Goal: Navigation & Orientation: Go to known website

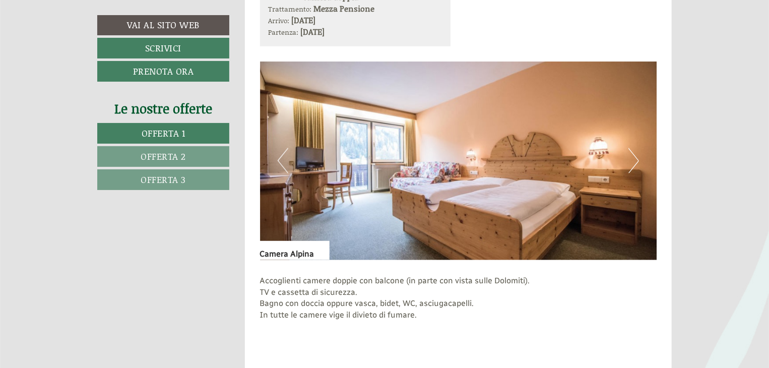
scroll to position [615, 0]
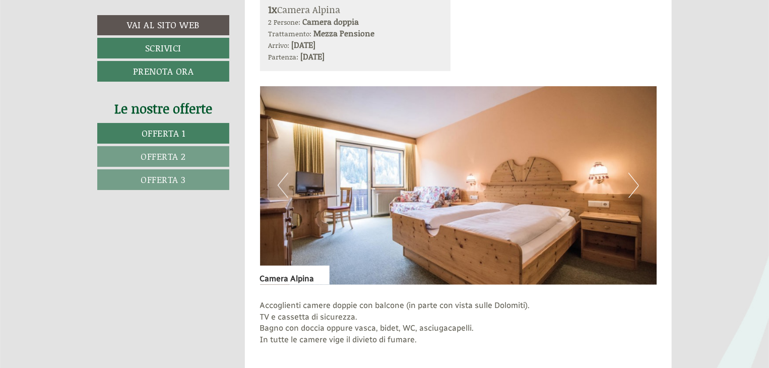
drag, startPoint x: 639, startPoint y: 179, endPoint x: 632, endPoint y: 183, distance: 8.3
click at [632, 183] on div "Previous Next" at bounding box center [458, 185] width 397 height 199
click at [632, 183] on button "Next" at bounding box center [633, 185] width 11 height 25
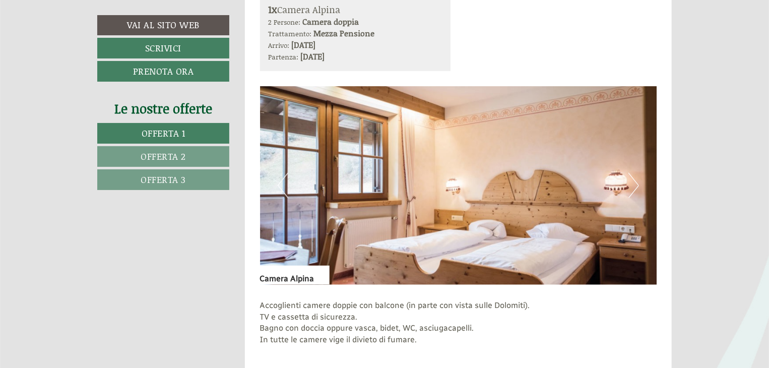
click at [632, 183] on button "Next" at bounding box center [633, 185] width 11 height 25
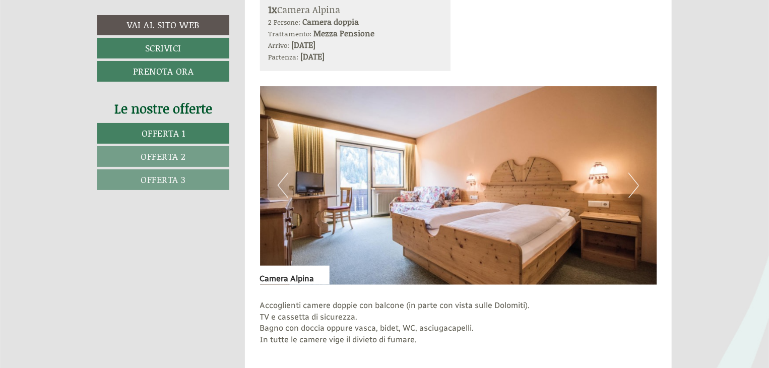
click at [632, 183] on button "Next" at bounding box center [633, 185] width 11 height 25
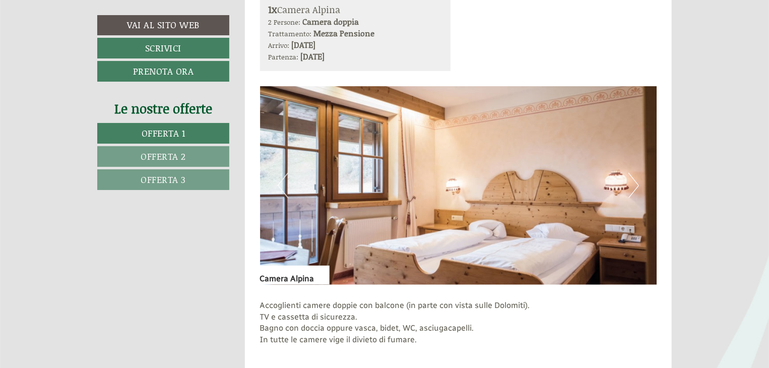
click at [632, 183] on button "Next" at bounding box center [633, 185] width 11 height 25
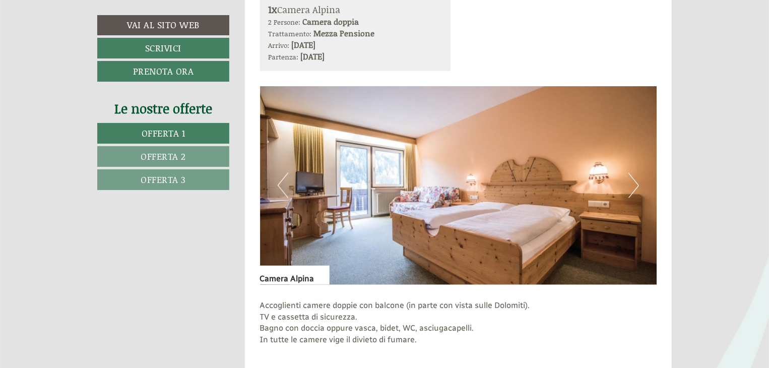
click at [632, 183] on button "Next" at bounding box center [633, 185] width 11 height 25
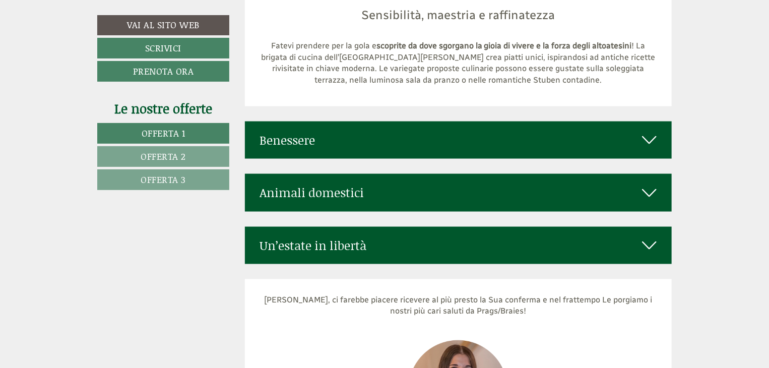
scroll to position [4446, 0]
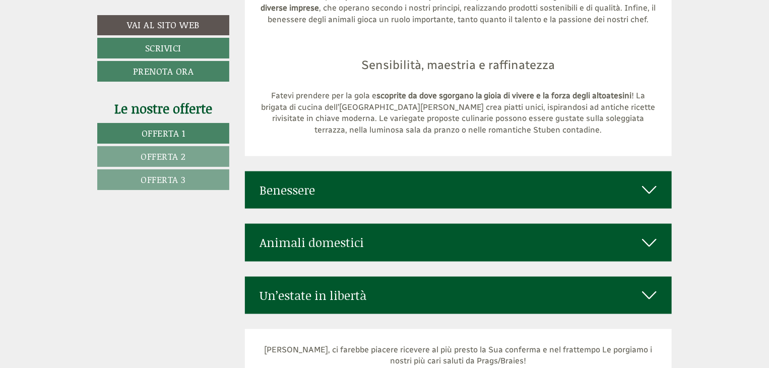
click at [649, 181] on icon at bounding box center [649, 189] width 15 height 17
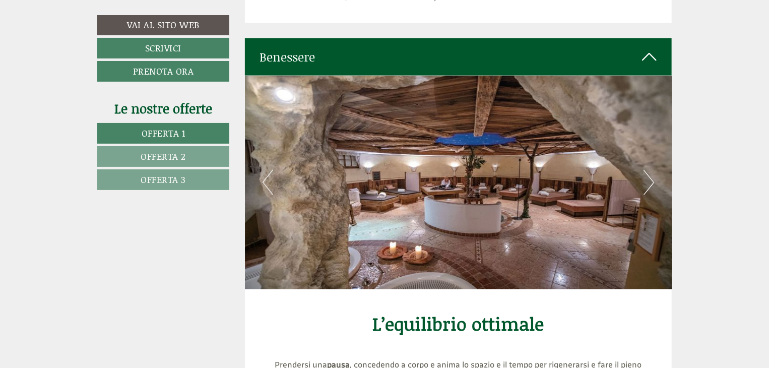
scroll to position [4572, 0]
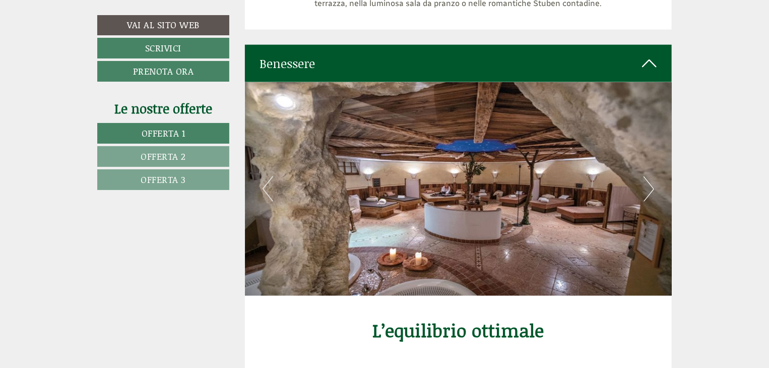
click at [643, 176] on button "Next" at bounding box center [648, 188] width 11 height 25
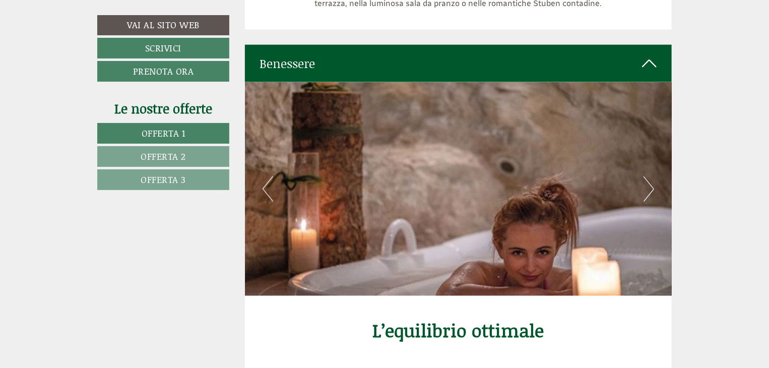
click at [643, 176] on button "Next" at bounding box center [648, 188] width 11 height 25
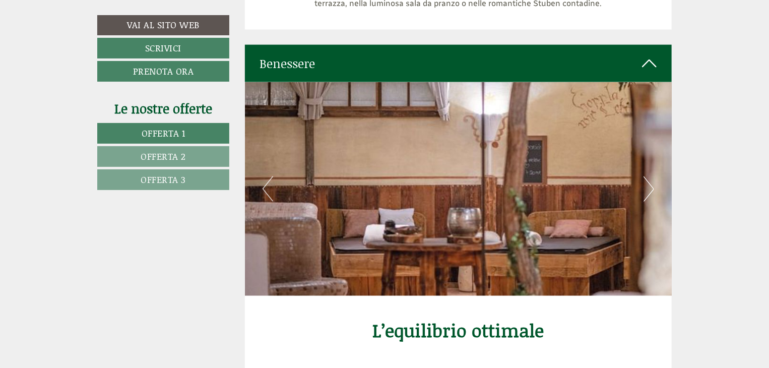
click at [643, 176] on button "Next" at bounding box center [648, 188] width 11 height 25
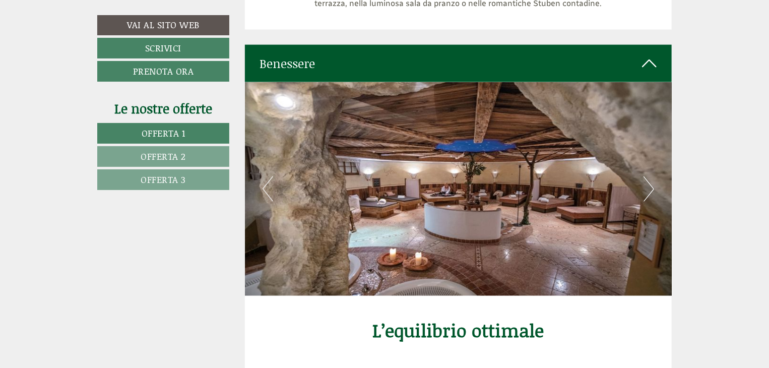
click at [643, 176] on button "Next" at bounding box center [648, 188] width 11 height 25
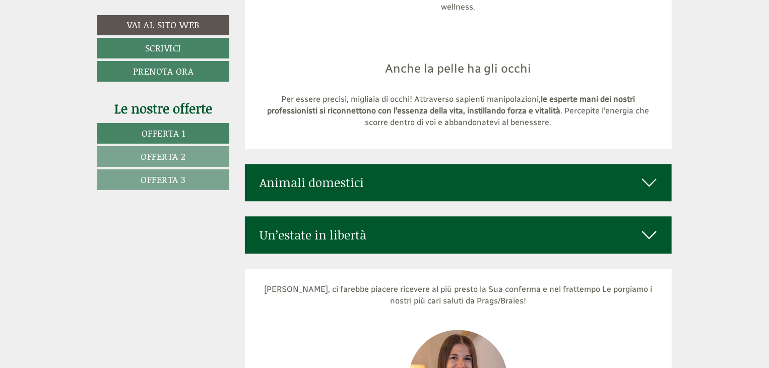
scroll to position [5086, 0]
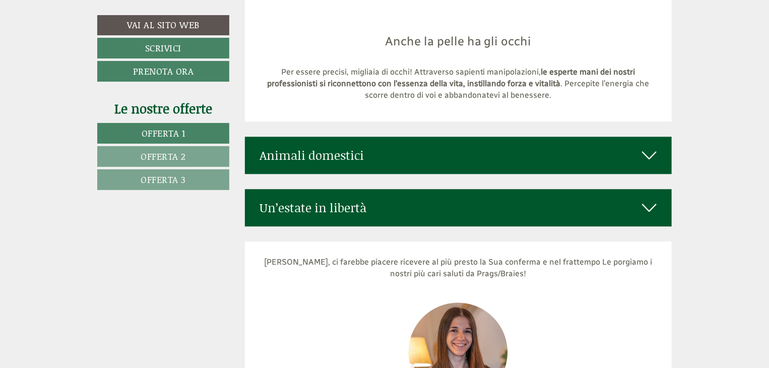
click at [644, 147] on icon at bounding box center [649, 155] width 15 height 17
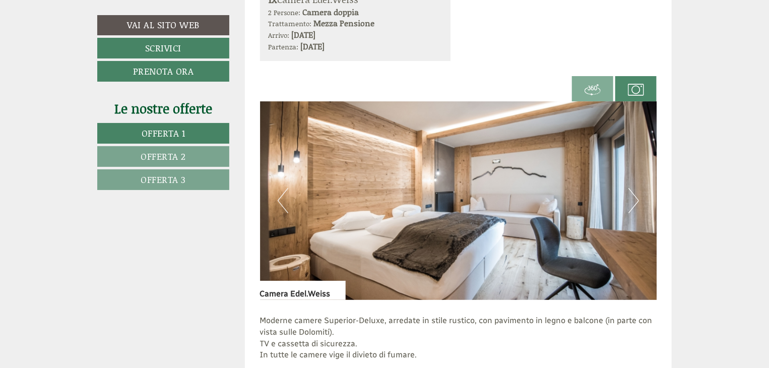
scroll to position [1900, 0]
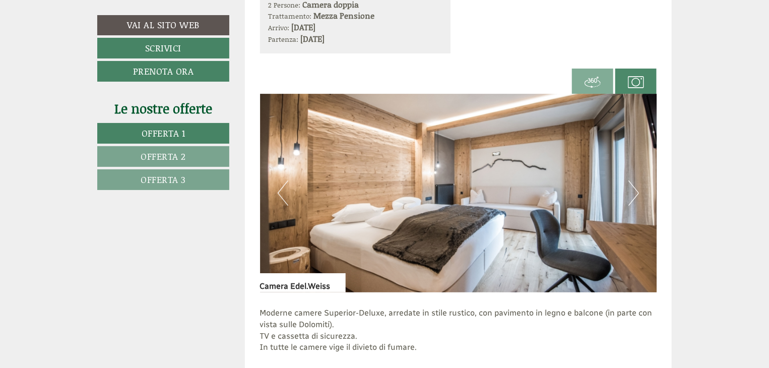
click at [632, 190] on button "Next" at bounding box center [633, 192] width 11 height 25
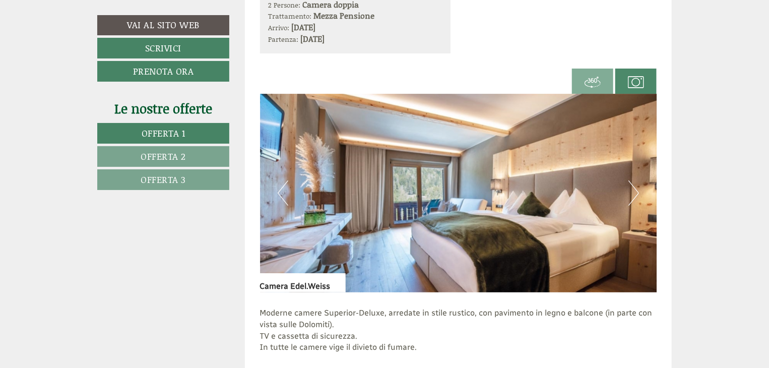
click at [632, 190] on button "Next" at bounding box center [633, 192] width 11 height 25
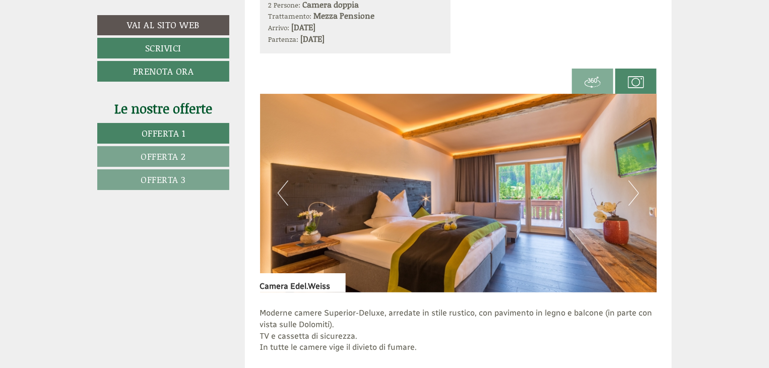
click at [632, 190] on button "Next" at bounding box center [633, 192] width 11 height 25
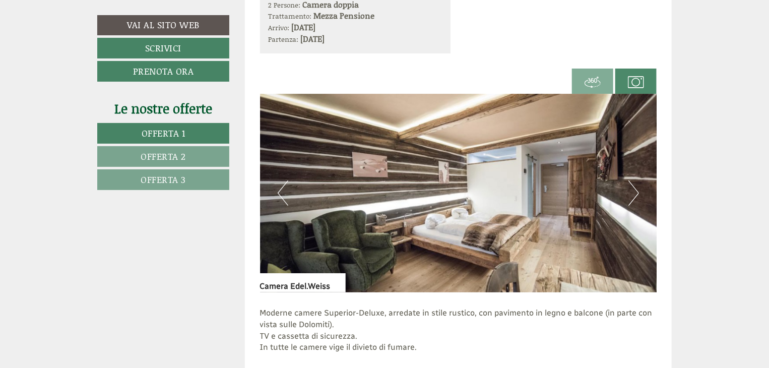
click at [632, 190] on button "Next" at bounding box center [633, 192] width 11 height 25
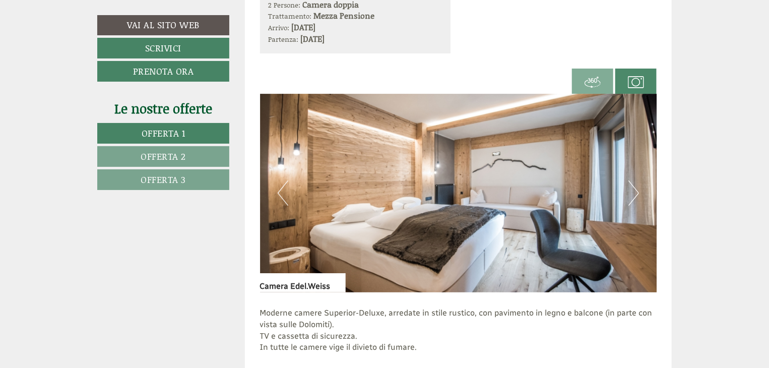
click at [632, 190] on button "Next" at bounding box center [633, 192] width 11 height 25
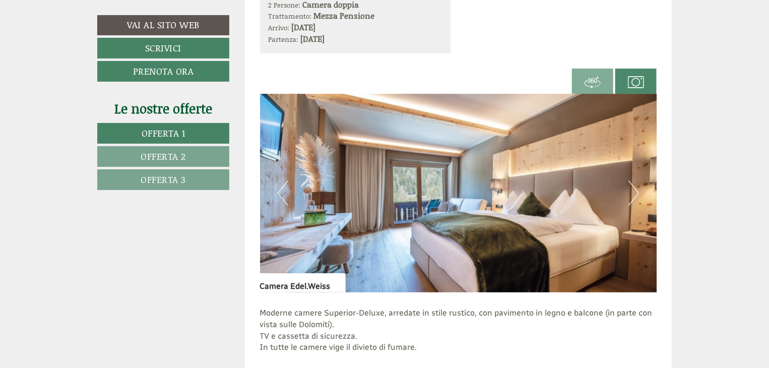
drag, startPoint x: 764, startPoint y: 119, endPoint x: 771, endPoint y: 109, distance: 11.9
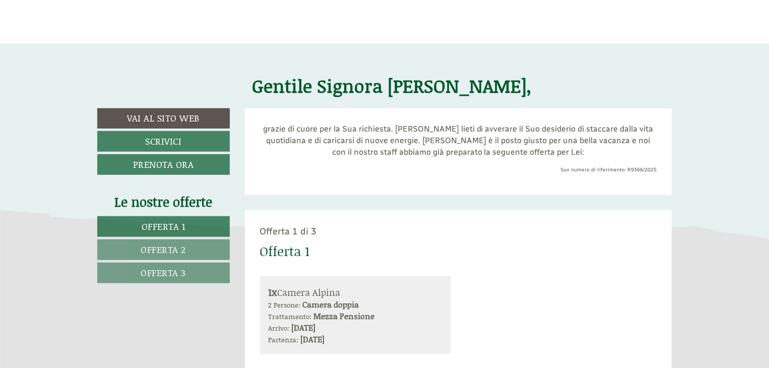
scroll to position [284, 0]
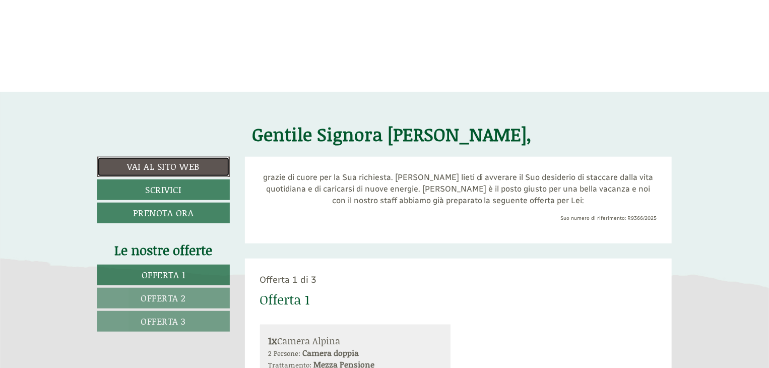
click at [195, 167] on link "Vai al sito web" at bounding box center [163, 167] width 133 height 20
